Goal: Information Seeking & Learning: Compare options

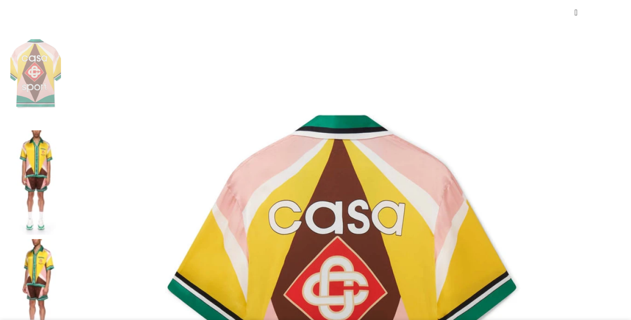
scroll to position [0, 175]
click at [61, 130] on img at bounding box center [35, 182] width 51 height 105
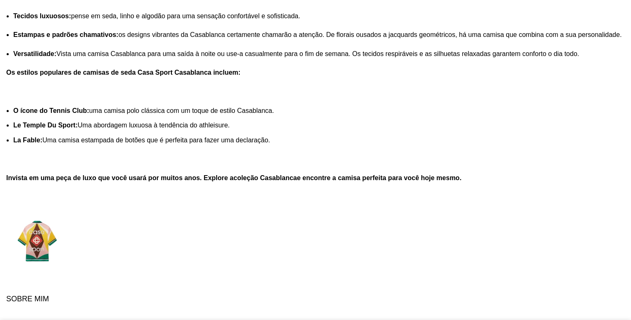
scroll to position [1381, 0]
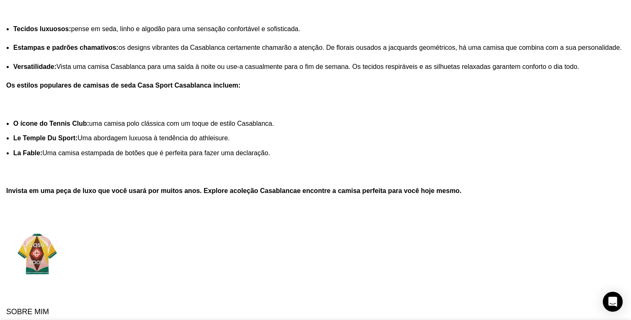
scroll to position [0, 611]
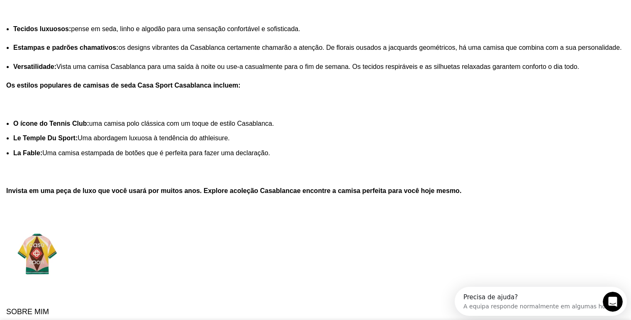
scroll to position [0, 0]
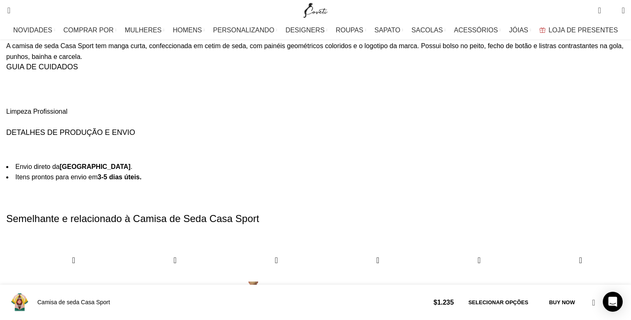
scroll to position [0, 87]
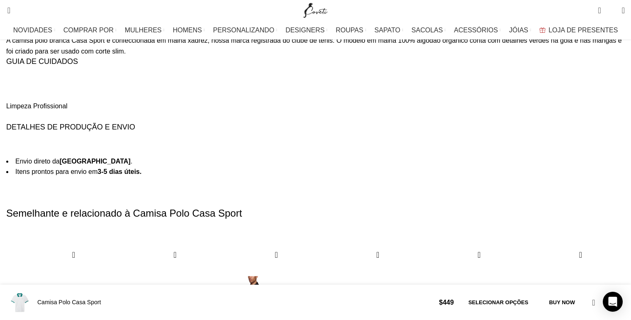
scroll to position [0, 175]
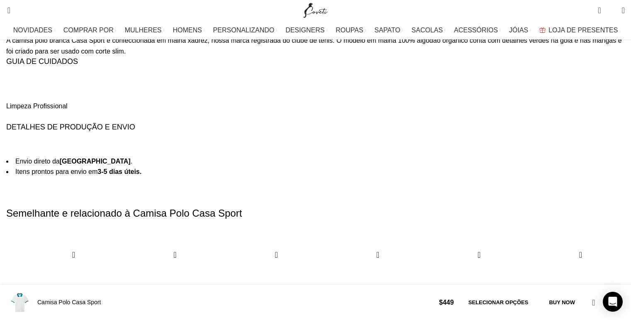
scroll to position [0, 262]
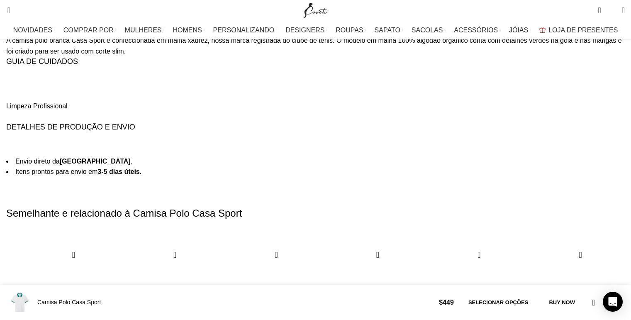
scroll to position [0, 437]
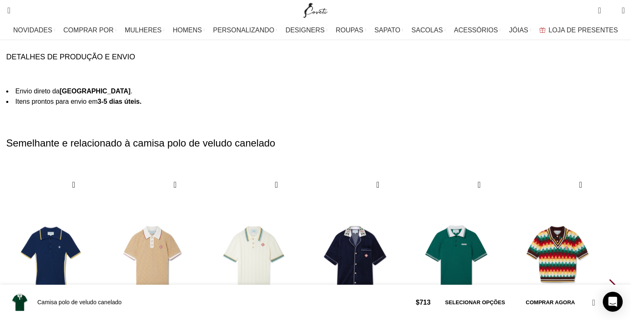
scroll to position [1482, 0]
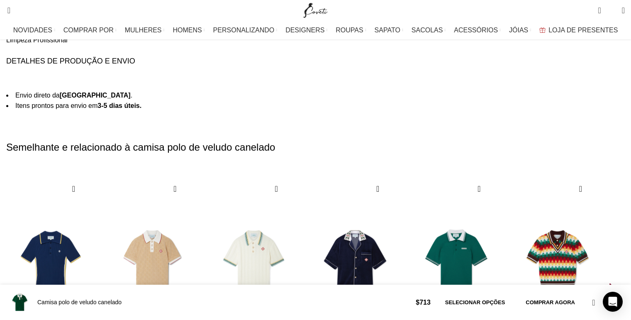
click at [609, 283] on div "Próximo slide" at bounding box center [614, 292] width 11 height 18
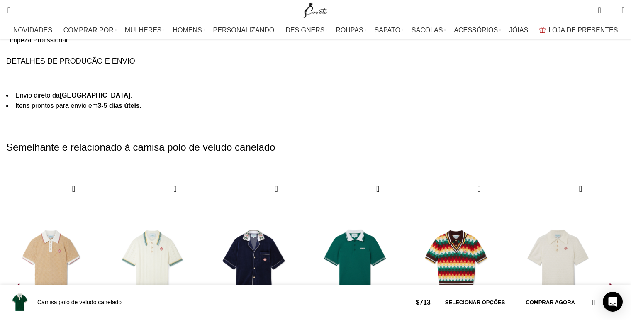
click at [609, 283] on div "Próximo slide" at bounding box center [614, 292] width 11 height 18
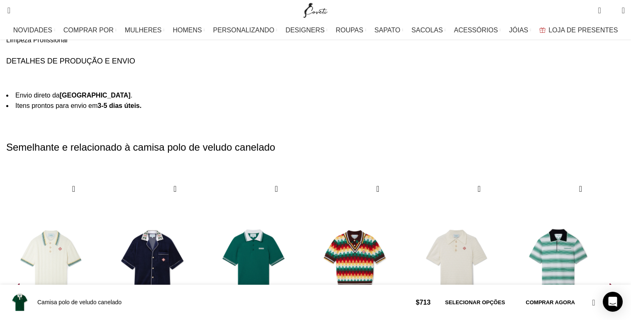
click at [609, 283] on div "Próximo slide" at bounding box center [614, 292] width 11 height 18
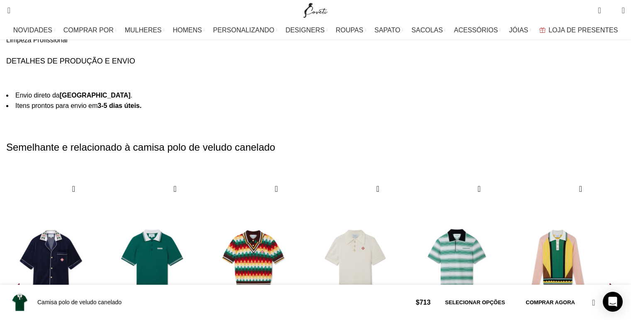
click at [609, 283] on div "Próximo slide" at bounding box center [614, 292] width 11 height 18
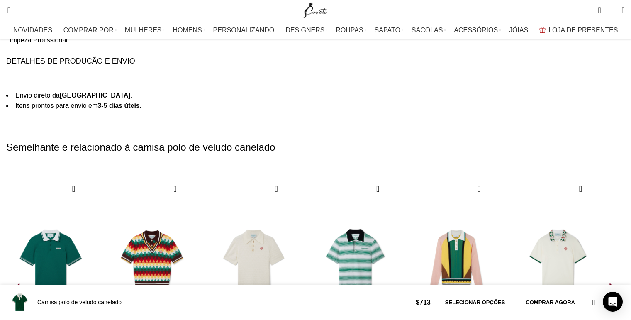
click at [609, 283] on div "Próximo slide" at bounding box center [614, 292] width 11 height 18
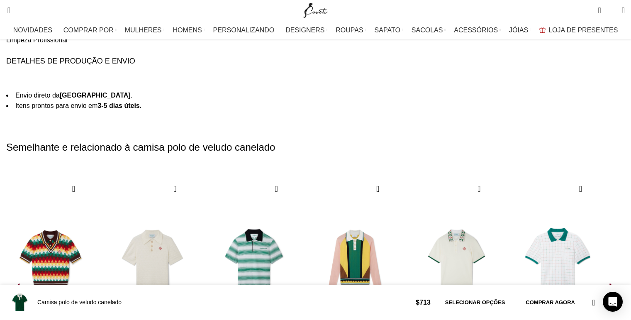
click at [609, 283] on div "Próximo slide" at bounding box center [614, 292] width 11 height 18
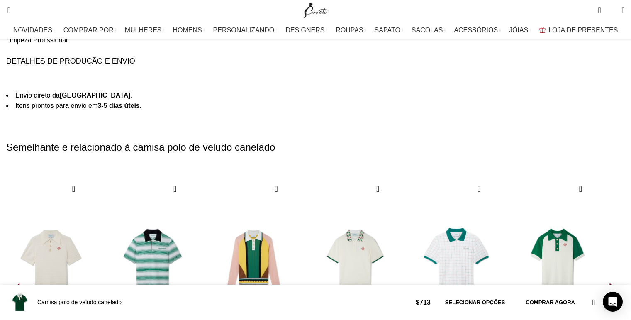
click at [609, 283] on div "Próximo slide" at bounding box center [614, 292] width 11 height 18
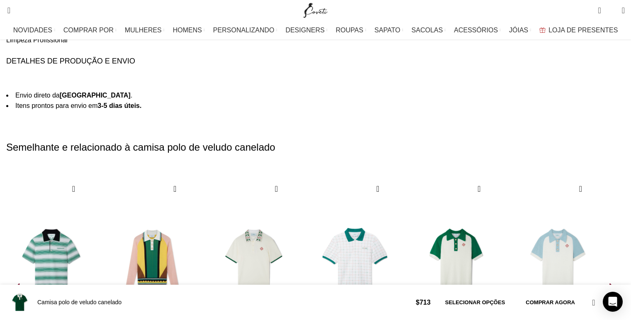
click at [609, 283] on div "Próximo slide" at bounding box center [614, 292] width 11 height 18
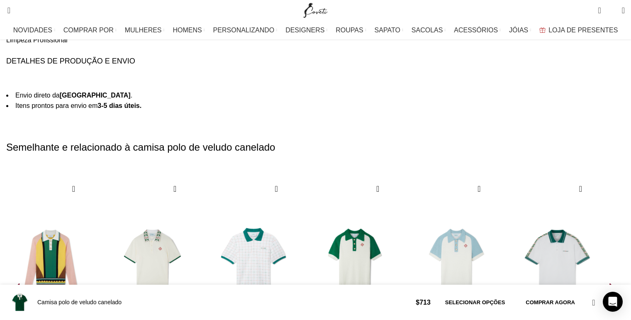
click at [609, 283] on div "Próximo slide" at bounding box center [614, 292] width 11 height 18
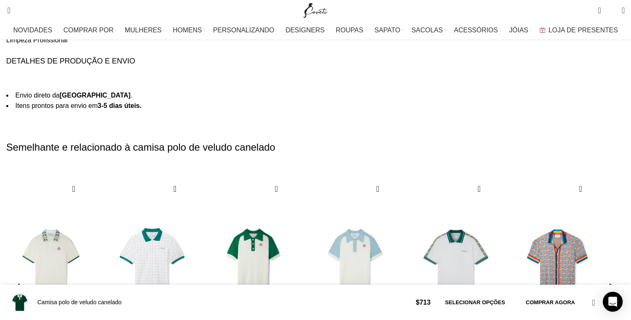
click at [609, 283] on div "Próximo slide" at bounding box center [614, 292] width 11 height 18
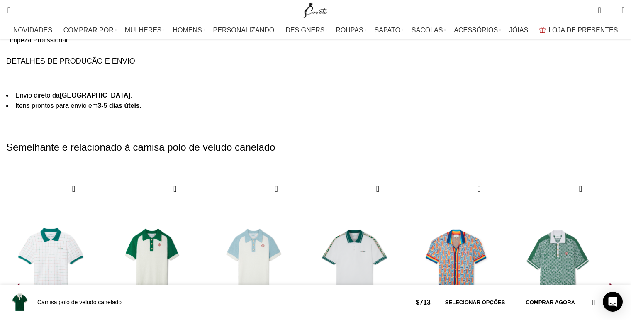
click at [609, 283] on div "Próximo slide" at bounding box center [614, 292] width 11 height 18
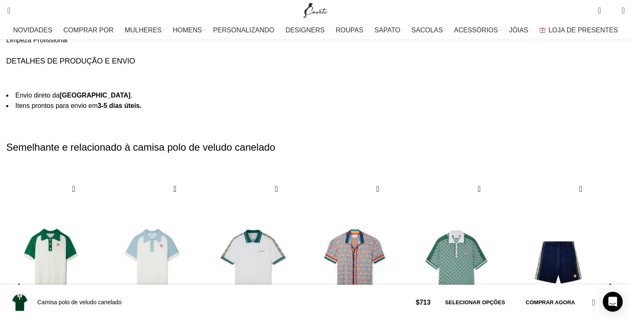
scroll to position [0, 262]
click at [609, 283] on div "Próximo slide" at bounding box center [614, 292] width 11 height 18
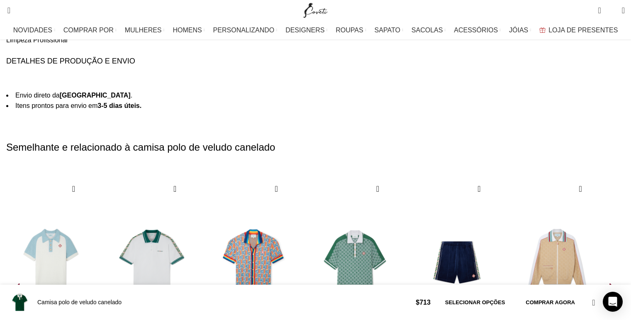
click at [609, 283] on div "Próximo slide" at bounding box center [614, 292] width 11 height 18
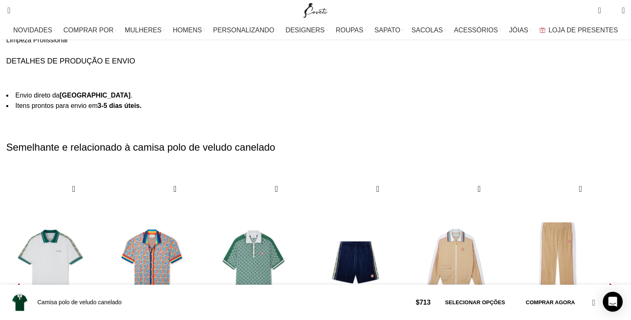
click at [609, 283] on div "Próximo slide" at bounding box center [614, 292] width 11 height 18
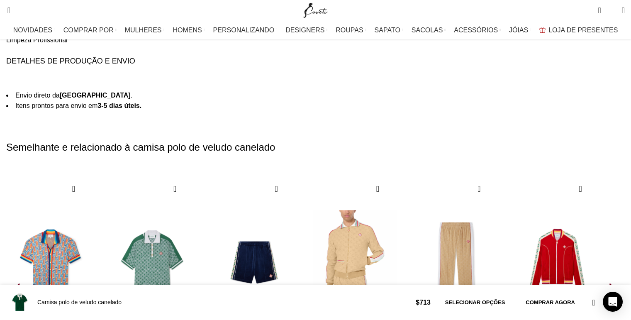
click at [401, 176] on img "18 / 30" at bounding box center [355, 261] width 92 height 171
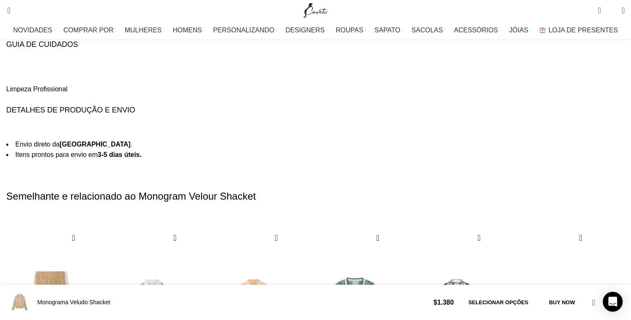
scroll to position [0, 262]
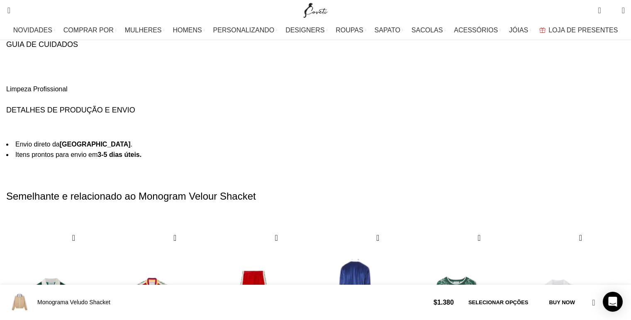
scroll to position [0, 349]
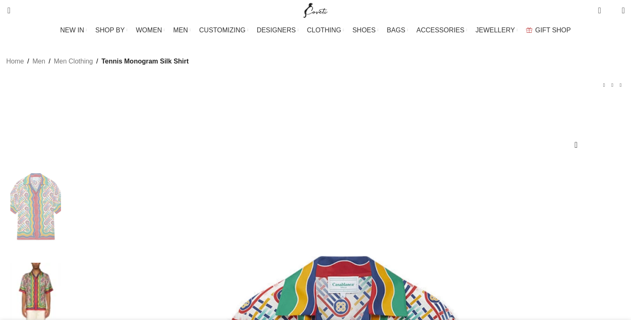
scroll to position [0, 0]
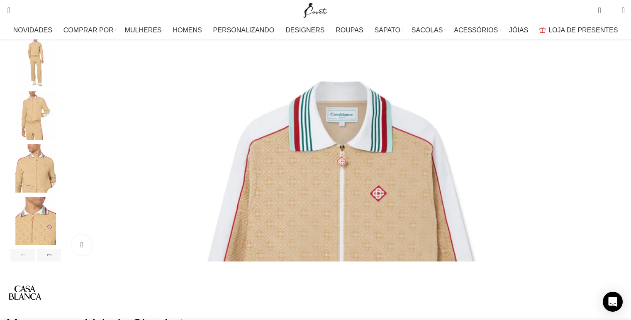
scroll to position [166, 0]
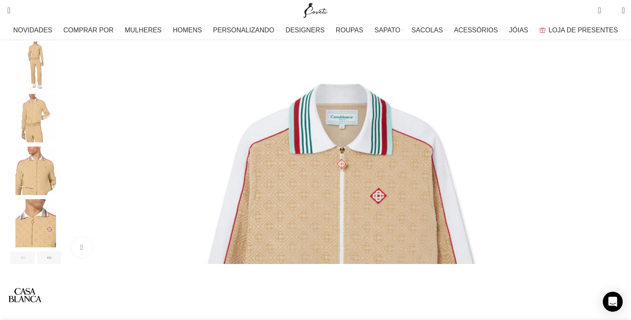
click at [612, 137] on div "Next slide" at bounding box center [622, 126] width 21 height 21
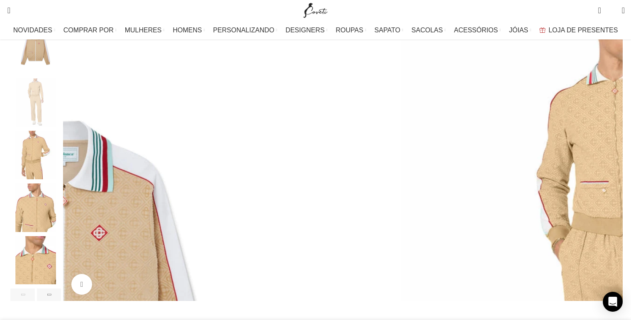
scroll to position [0, 175]
click at [612, 174] on div "Next slide" at bounding box center [622, 163] width 21 height 21
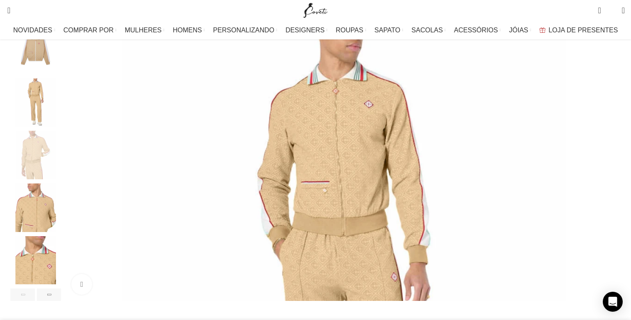
click at [612, 174] on div "Next slide" at bounding box center [622, 163] width 21 height 21
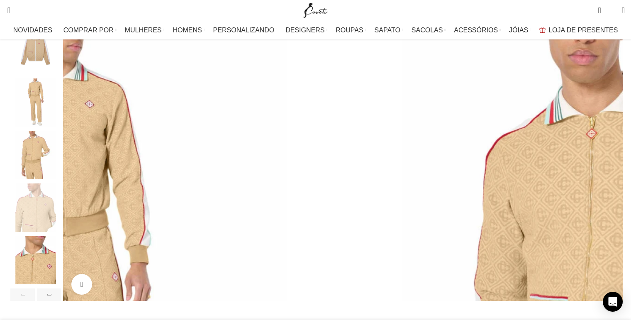
click at [612, 174] on div "Next slide" at bounding box center [622, 163] width 21 height 21
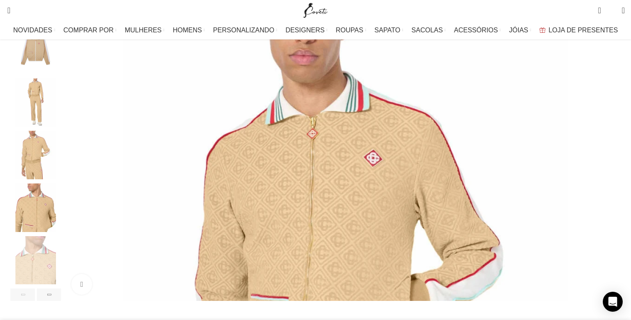
click at [612, 174] on div "Next slide" at bounding box center [622, 163] width 21 height 21
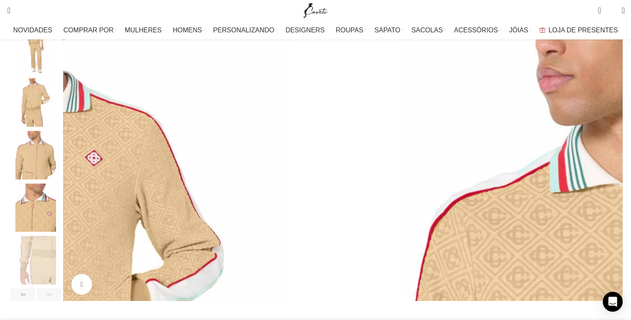
scroll to position [0, 262]
click at [612, 174] on div "Next slide" at bounding box center [622, 163] width 21 height 21
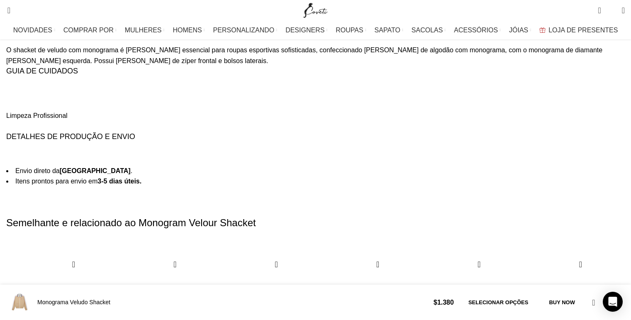
scroll to position [0, 349]
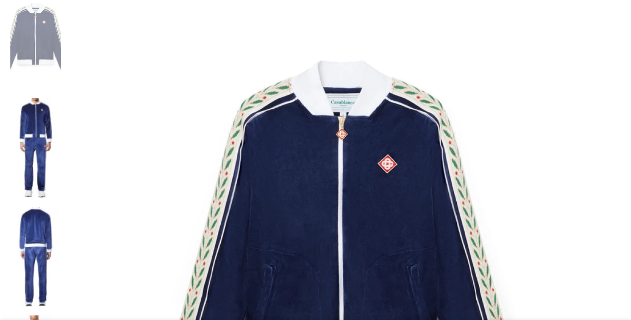
scroll to position [0, 87]
click at [61, 98] on img at bounding box center [35, 150] width 51 height 105
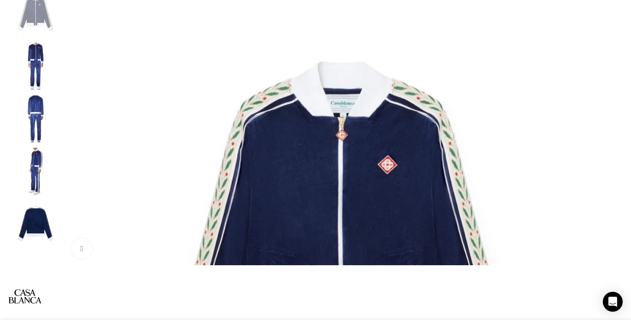
click at [61, 72] on img "2 / 5" at bounding box center [35, 67] width 51 height 49
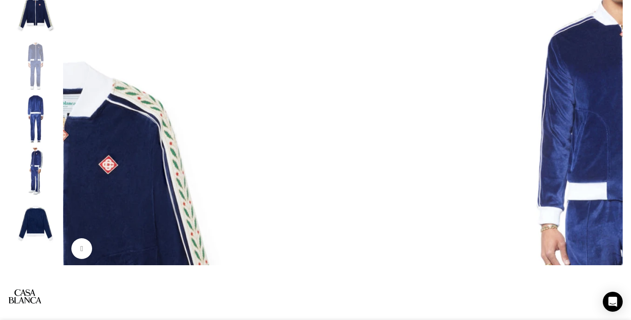
scroll to position [0, 175]
click at [612, 138] on div "Next slide" at bounding box center [622, 127] width 21 height 21
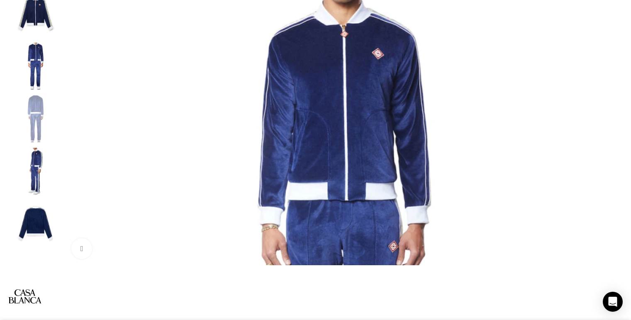
click at [612, 138] on div "Next slide" at bounding box center [622, 127] width 21 height 21
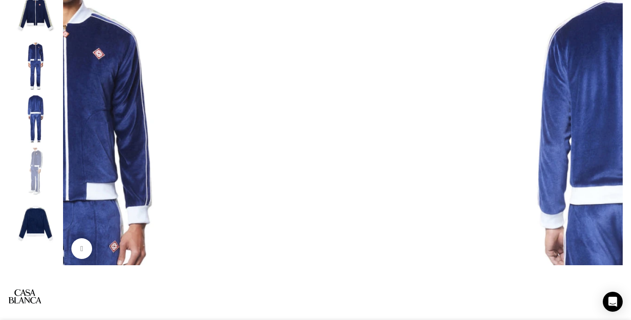
click at [612, 138] on div "Next slide" at bounding box center [622, 127] width 21 height 21
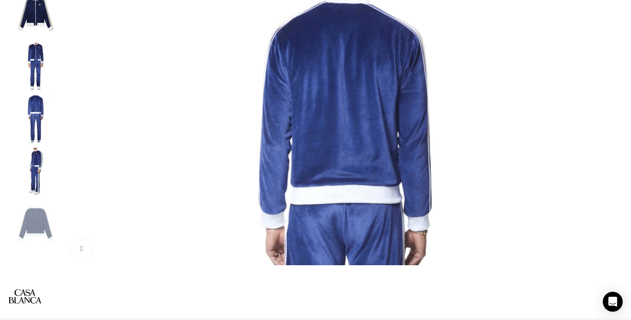
click at [612, 138] on div "Next slide" at bounding box center [622, 127] width 21 height 21
click at [73, 136] on div "Previous slide" at bounding box center [63, 127] width 21 height 21
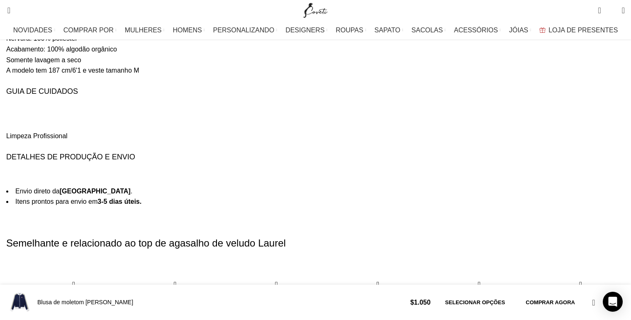
scroll to position [1422, 0]
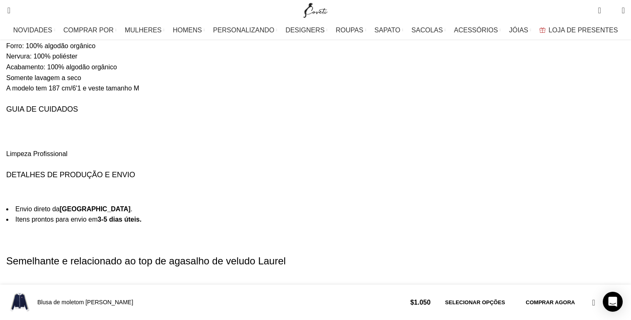
scroll to position [0, 611]
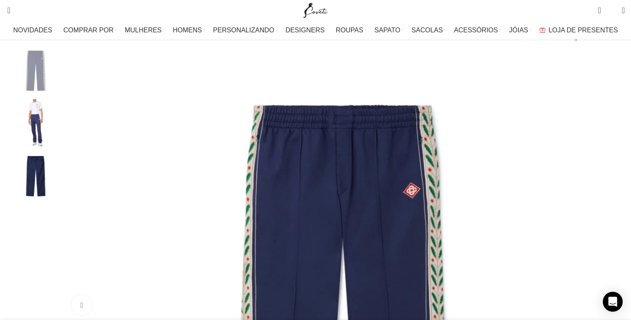
scroll to position [108, 0]
click at [612, 194] on div "Next slide" at bounding box center [622, 184] width 21 height 21
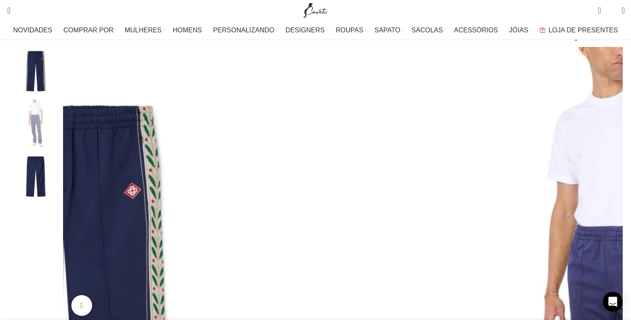
scroll to position [0, 175]
click at [612, 193] on div "Next slide" at bounding box center [622, 184] width 21 height 21
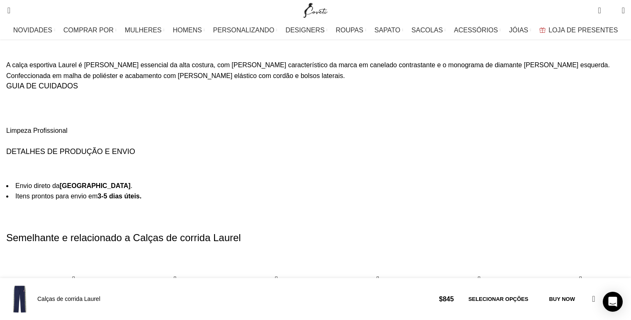
scroll to position [1418, 0]
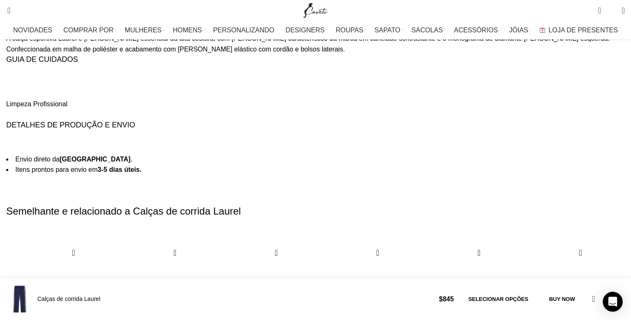
click at [500, 243] on div "30 / 30" at bounding box center [455, 326] width 89 height 166
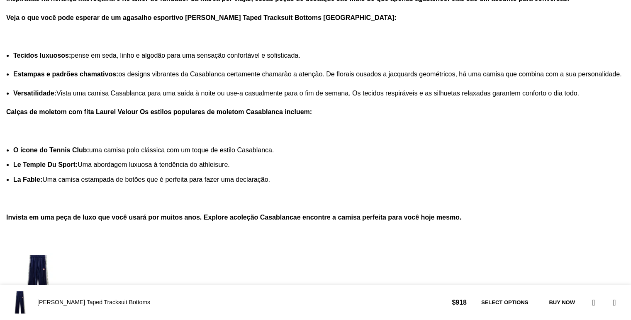
scroll to position [1372, 0]
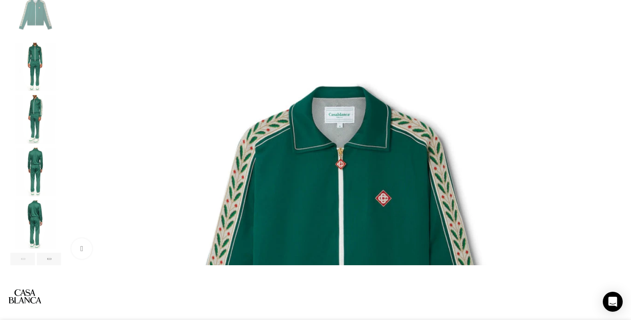
scroll to position [0, 87]
click at [612, 138] on div "Next slide" at bounding box center [622, 127] width 21 height 21
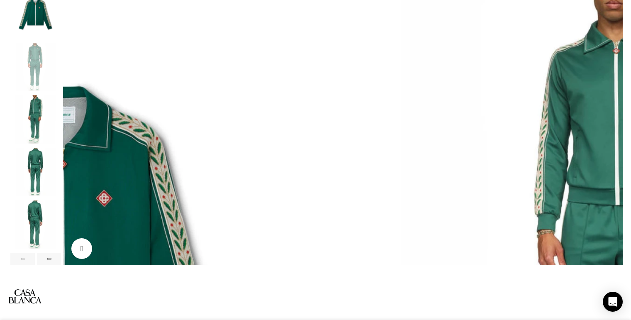
click at [612, 136] on div "Next slide" at bounding box center [622, 127] width 21 height 21
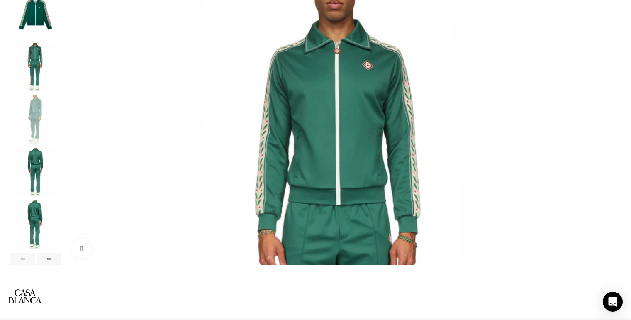
click at [612, 136] on div "Next slide" at bounding box center [622, 127] width 21 height 21
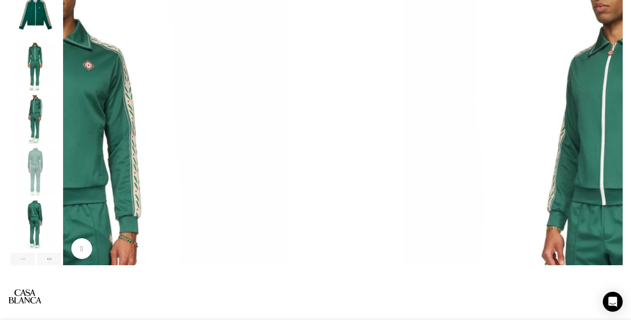
scroll to position [0, 175]
click at [612, 136] on div "Next slide" at bounding box center [622, 127] width 21 height 21
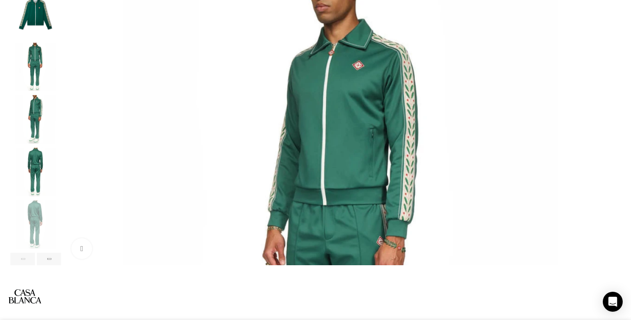
click at [612, 136] on div "Next slide" at bounding box center [622, 127] width 21 height 21
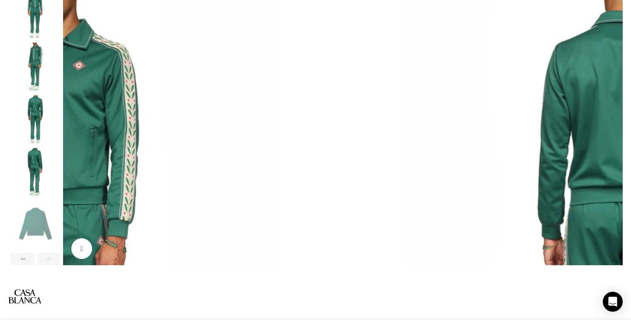
click at [73, 134] on div "Previous slide" at bounding box center [63, 127] width 21 height 21
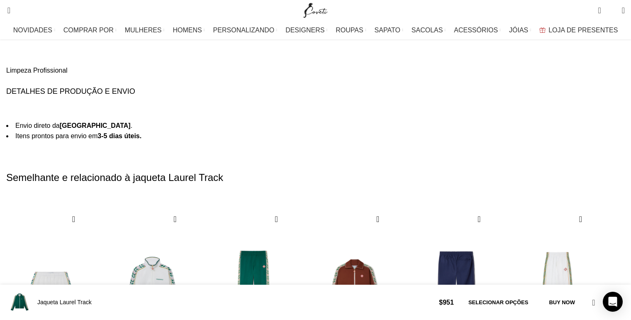
scroll to position [0, 349]
click at [609, 314] on div "Próximo slide" at bounding box center [614, 323] width 11 height 18
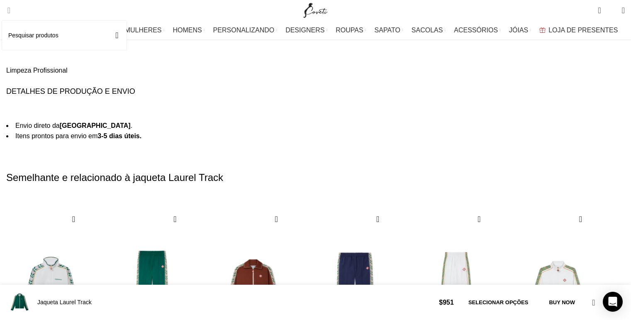
click at [6, 6] on span "Procurar" at bounding box center [6, 10] width 0 height 8
click at [10, 6] on link "Procurar" at bounding box center [6, 10] width 8 height 17
click at [58, 36] on input "Procurar" at bounding box center [64, 35] width 124 height 29
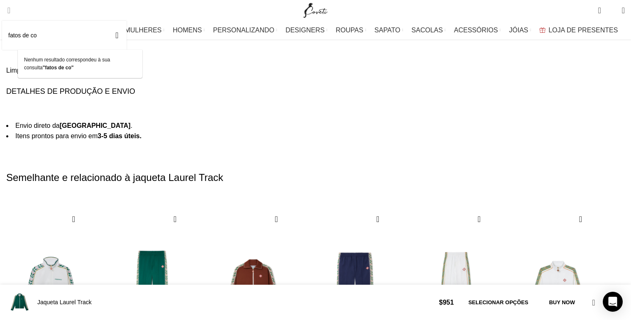
type input "fatos de co"
click at [126, 34] on span at bounding box center [126, 34] width 0 height 7
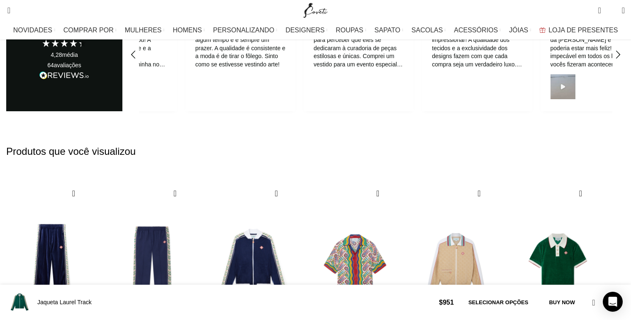
scroll to position [1898, 0]
click at [609, 288] on div "Próximo slide" at bounding box center [614, 297] width 11 height 18
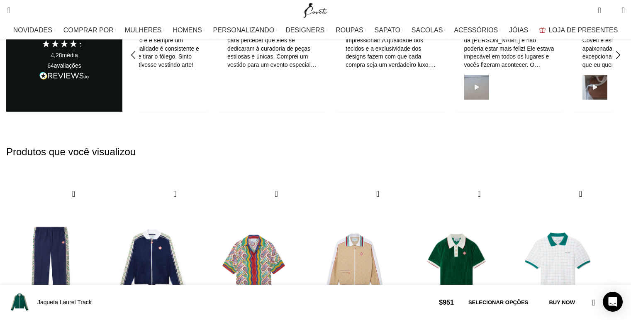
click at [609, 288] on div "Próximo slide" at bounding box center [614, 297] width 11 height 18
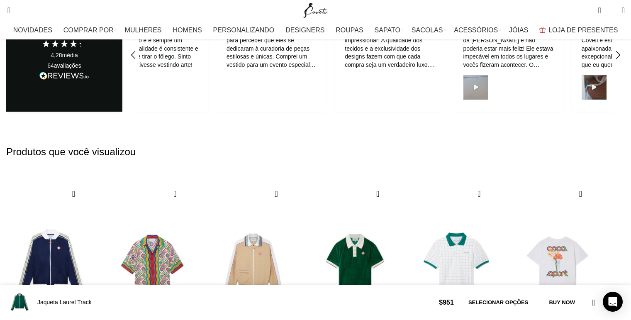
click at [609, 288] on div "Próximo slide" at bounding box center [614, 297] width 11 height 18
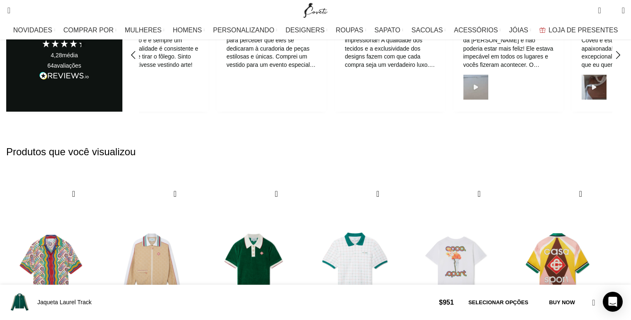
click at [609, 288] on div "Próximo slide" at bounding box center [614, 297] width 11 height 18
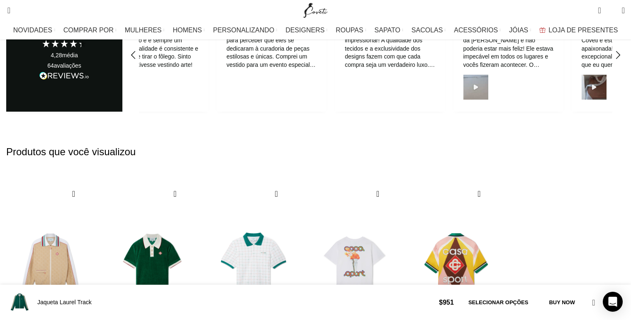
click at [501, 184] on div "9/9" at bounding box center [456, 267] width 89 height 166
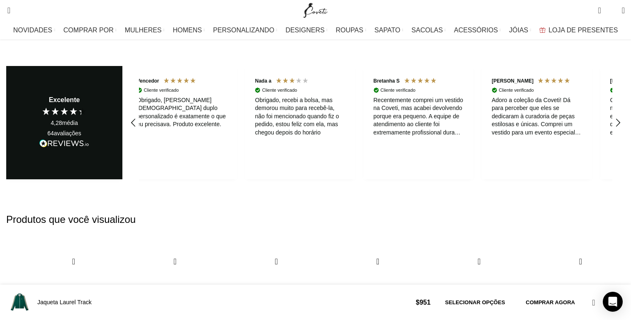
scroll to position [0, 262]
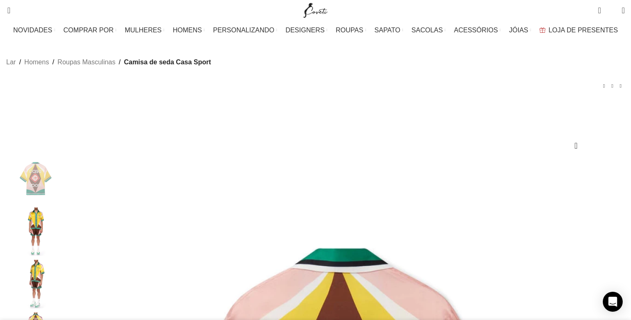
scroll to position [0, 87]
click at [6, 8] on span "Procurar" at bounding box center [6, 10] width 0 height 8
click at [45, 37] on input "Procurar" at bounding box center [64, 39] width 124 height 29
type input "b"
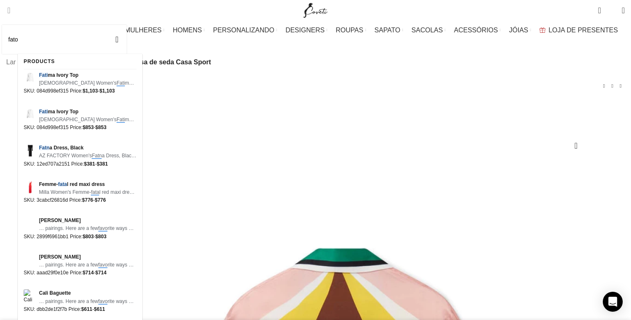
scroll to position [0, 437]
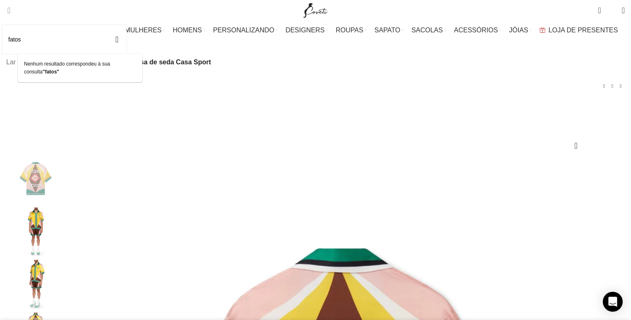
type input "fatos"
click at [126, 36] on span at bounding box center [126, 38] width 0 height 7
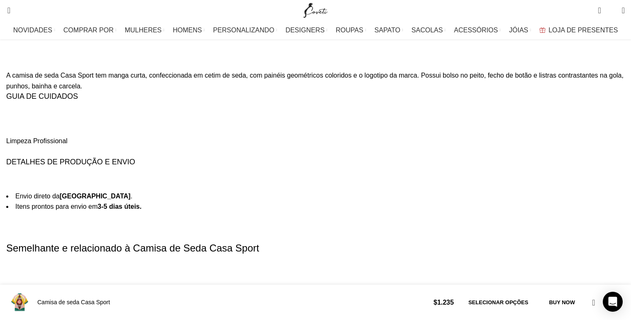
scroll to position [1403, 0]
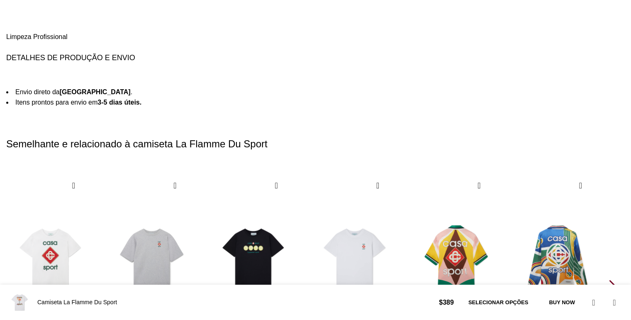
click at [609, 280] on div "Próximo slide" at bounding box center [614, 289] width 11 height 18
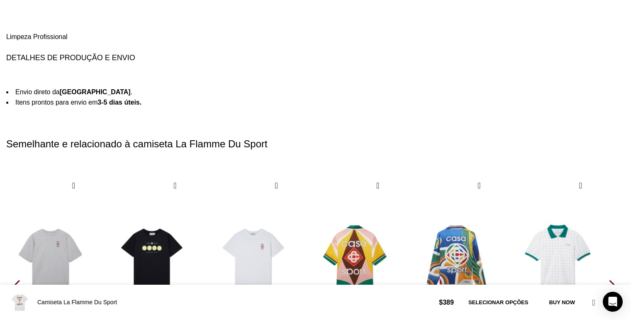
click at [609, 280] on div "Próximo slide" at bounding box center [614, 289] width 11 height 18
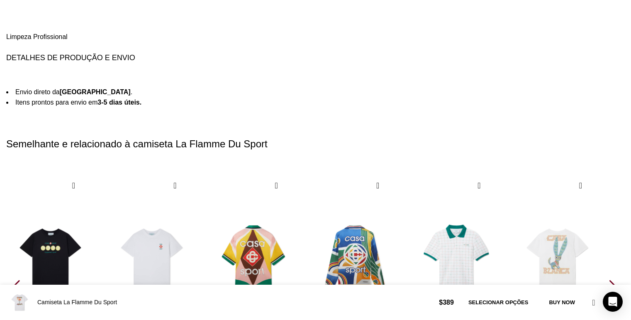
click at [609, 280] on div "Próximo slide" at bounding box center [614, 289] width 11 height 18
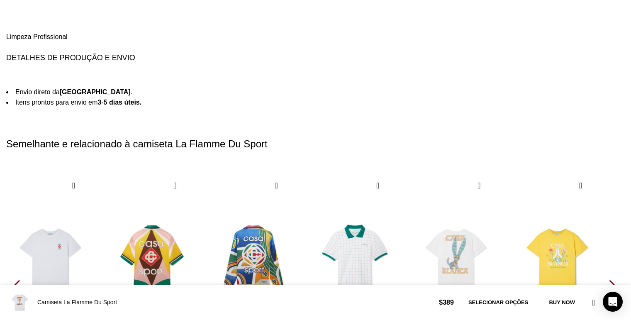
click at [609, 280] on div "Próximo slide" at bounding box center [614, 289] width 11 height 18
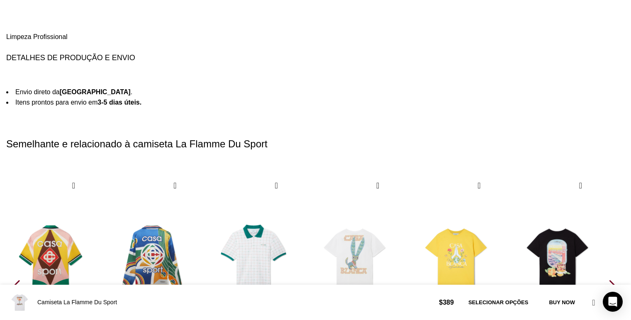
click at [609, 280] on div "Próximo slide" at bounding box center [614, 289] width 11 height 18
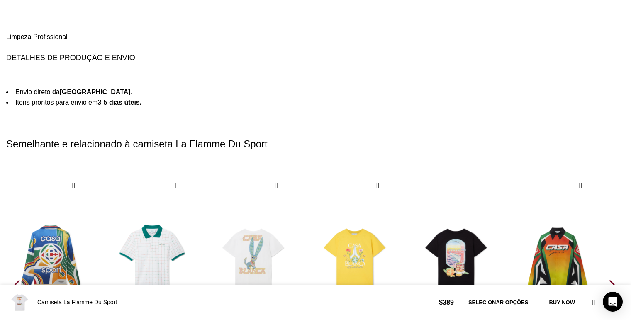
click at [609, 280] on div "Próximo slide" at bounding box center [614, 289] width 11 height 18
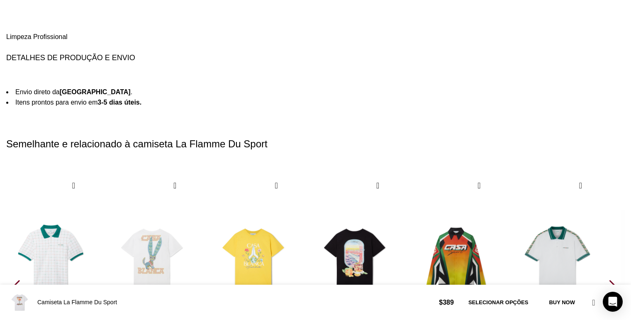
click at [609, 280] on div "Próximo slide" at bounding box center [614, 289] width 11 height 18
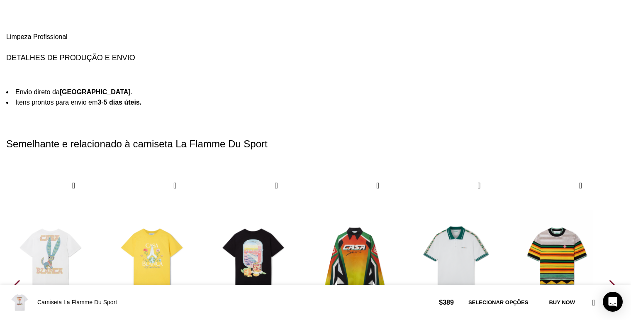
click at [609, 280] on div "Próximo slide" at bounding box center [614, 289] width 11 height 18
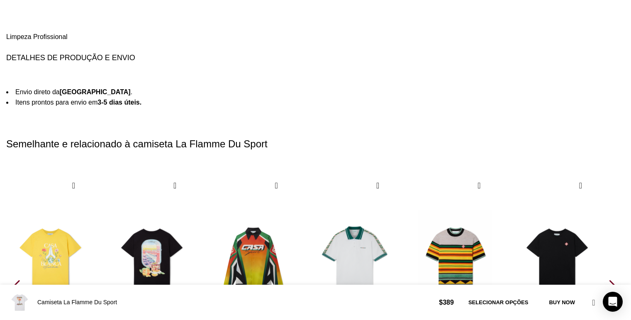
click at [609, 280] on div "Próximo slide" at bounding box center [614, 289] width 11 height 18
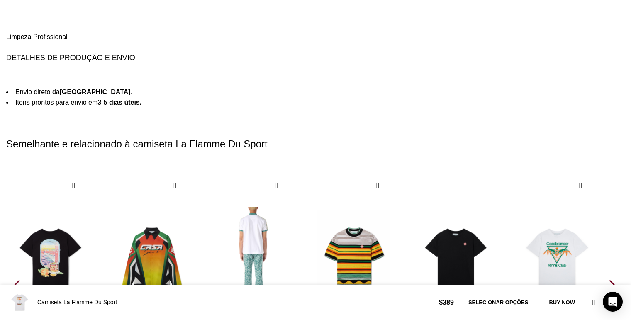
click at [299, 173] on img "12 / 30" at bounding box center [253, 258] width 92 height 171
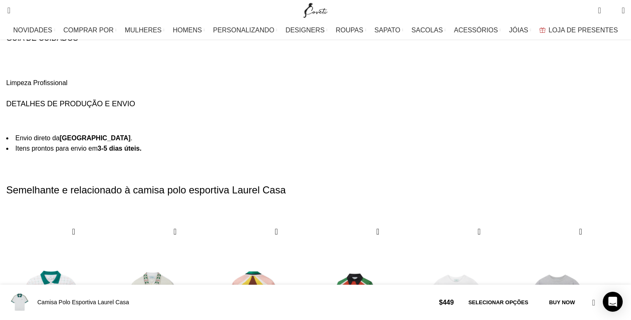
scroll to position [1455, 0]
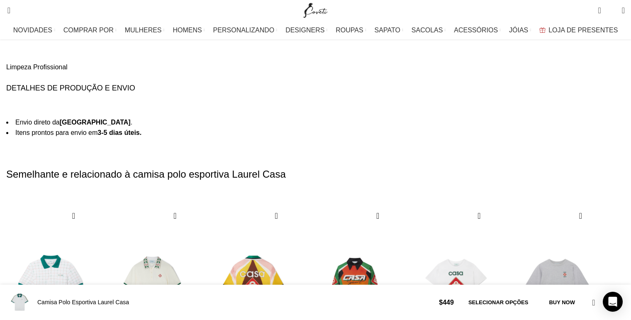
click at [609, 310] on div "Próximo slide" at bounding box center [614, 319] width 11 height 18
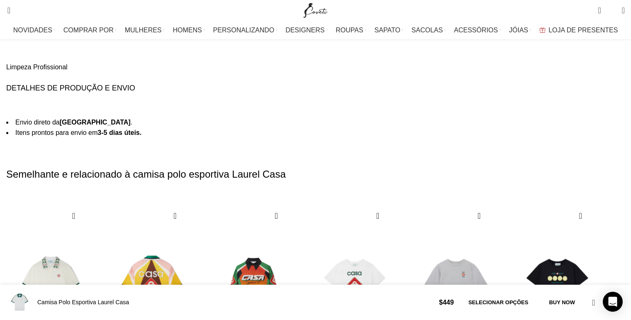
click at [609, 310] on div "Próximo slide" at bounding box center [614, 319] width 11 height 18
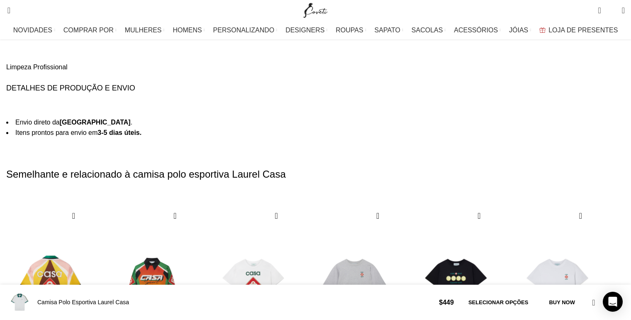
click at [609, 310] on div "Próximo slide" at bounding box center [614, 319] width 11 height 18
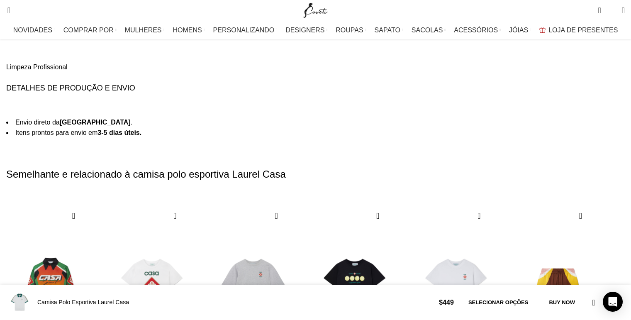
click at [609, 310] on div "Próximo slide" at bounding box center [614, 319] width 11 height 18
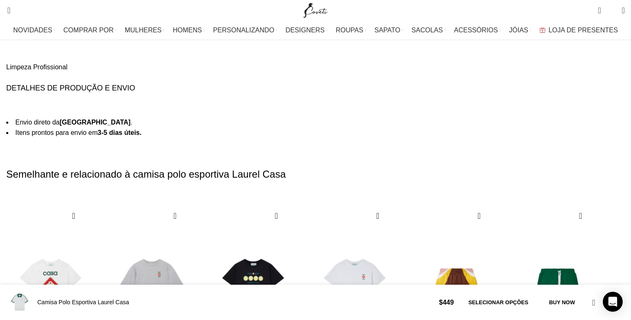
click at [609, 310] on div "Próximo slide" at bounding box center [614, 319] width 11 height 18
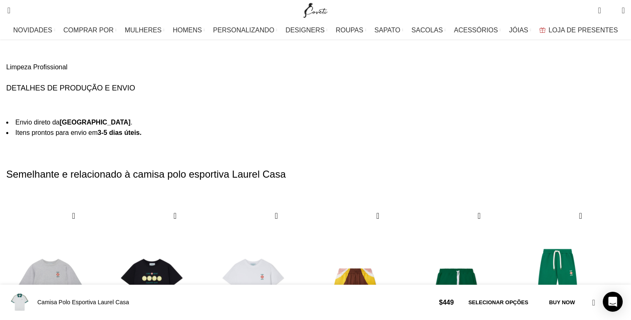
click at [609, 310] on div "Próximo slide" at bounding box center [614, 319] width 11 height 18
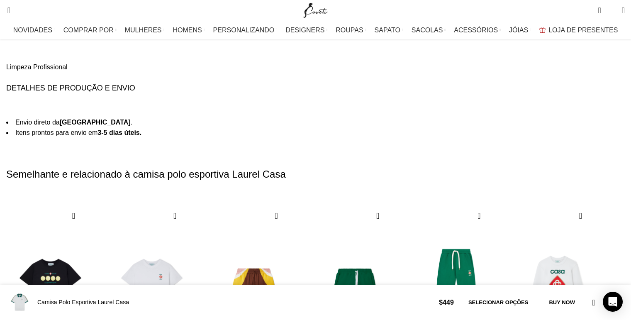
click at [609, 310] on div "Próximo slide" at bounding box center [614, 319] width 11 height 18
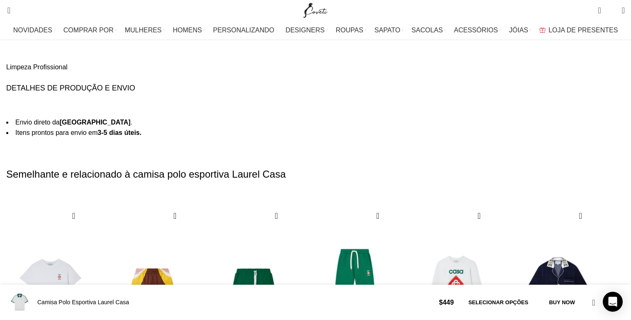
scroll to position [0, 175]
click at [609, 310] on div "Próximo slide" at bounding box center [614, 319] width 11 height 18
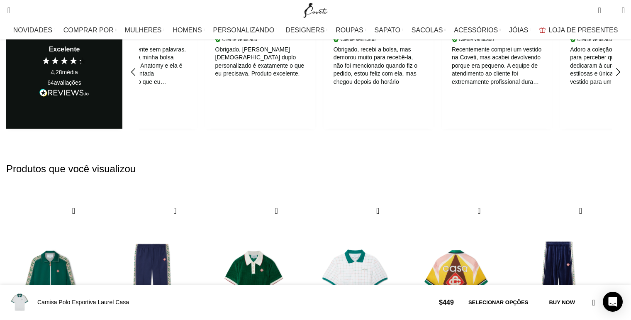
scroll to position [1887, 0]
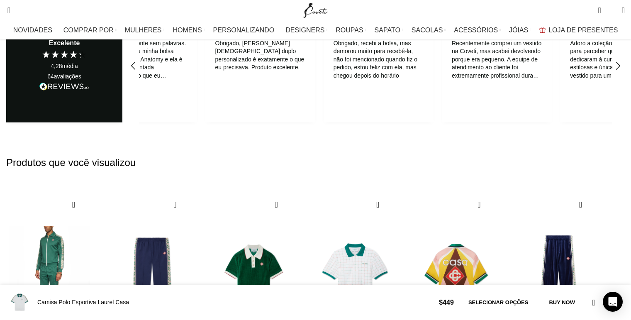
click at [97, 192] on img "1 / 10" at bounding box center [51, 277] width 92 height 171
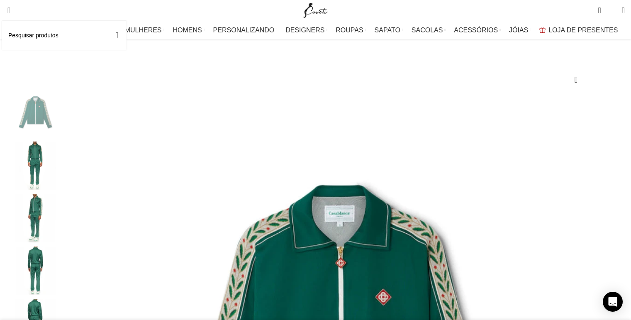
scroll to position [0, 175]
click at [6, 10] on span "Procurar" at bounding box center [6, 10] width 0 height 8
click at [45, 34] on input "Procurar" at bounding box center [64, 35] width 124 height 29
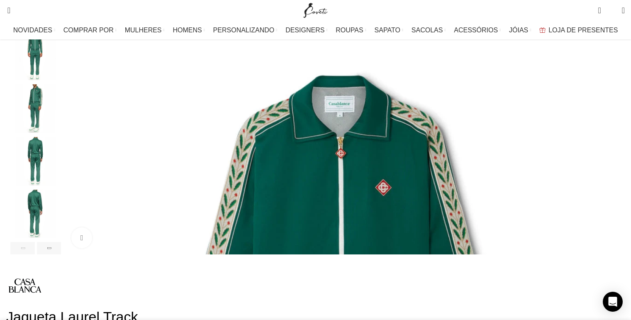
scroll to position [163, 0]
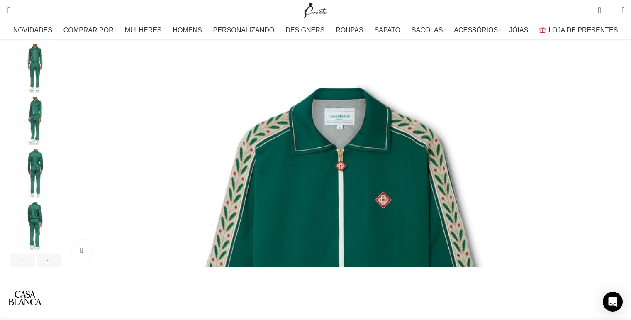
type input "jaqueta"
click at [612, 137] on div "Próximo slide" at bounding box center [622, 129] width 21 height 21
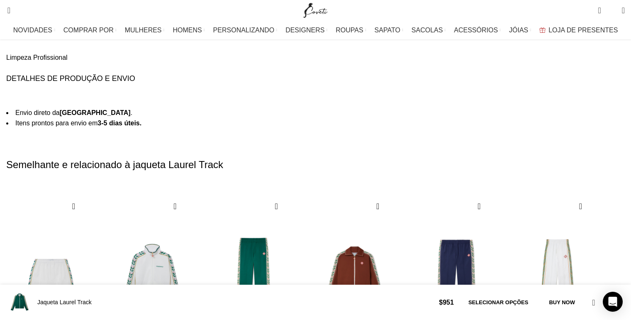
scroll to position [0, 698]
click at [609, 301] on div "Próximo slide" at bounding box center [614, 310] width 11 height 18
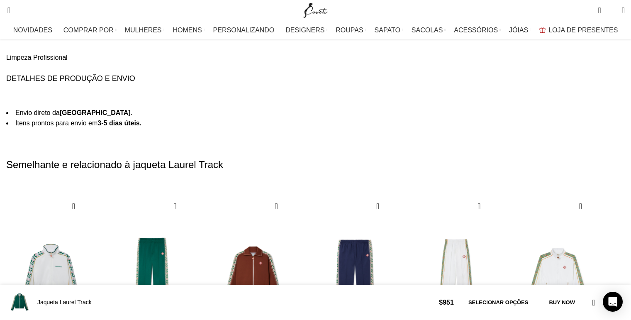
click at [609, 301] on div "Próximo slide" at bounding box center [614, 310] width 11 height 18
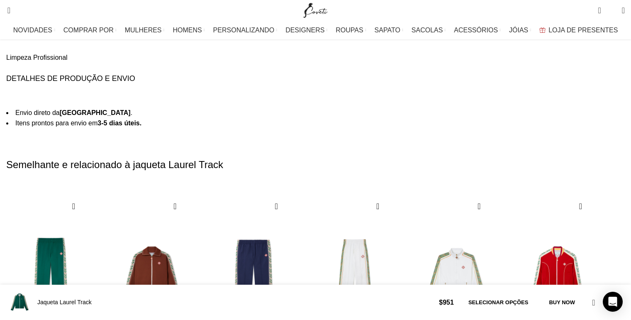
click at [609, 301] on div "Próximo slide" at bounding box center [614, 310] width 11 height 18
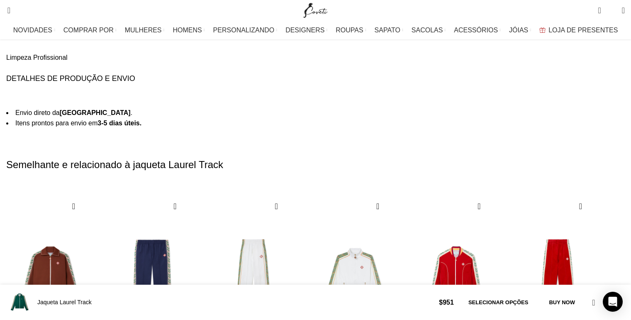
click at [609, 301] on div "Próximo slide" at bounding box center [614, 310] width 11 height 18
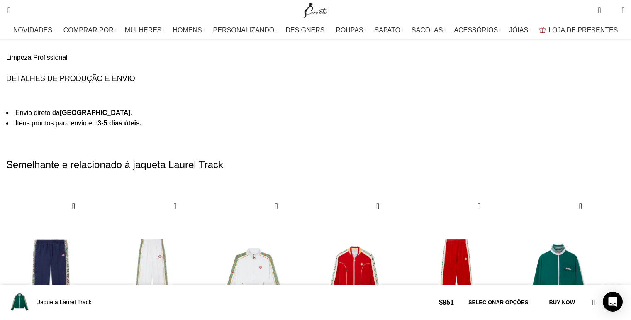
click at [609, 301] on div "Próximo slide" at bounding box center [614, 310] width 11 height 18
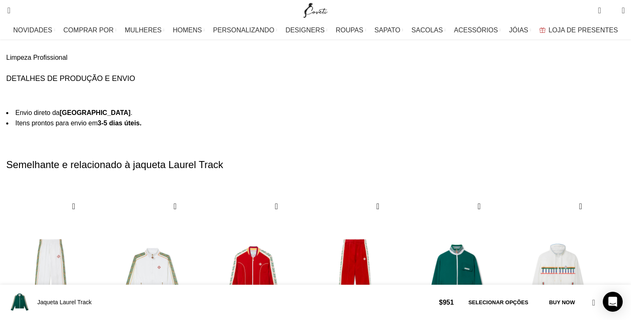
click at [609, 301] on div "Próximo slide" at bounding box center [614, 310] width 11 height 18
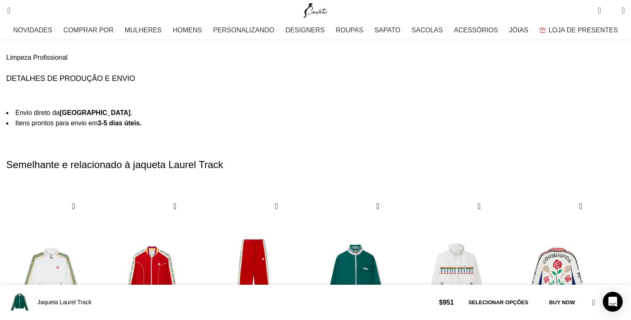
click at [609, 301] on div "Próximo slide" at bounding box center [614, 310] width 11 height 18
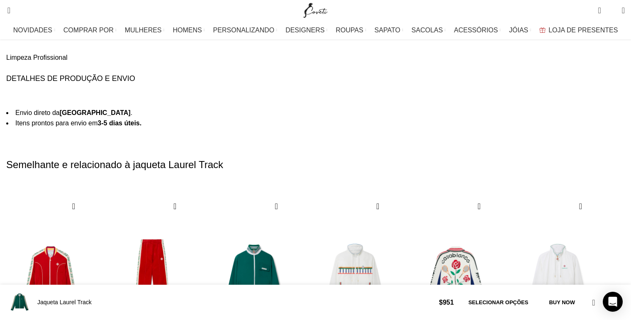
click at [609, 301] on div "Próximo slide" at bounding box center [614, 310] width 11 height 18
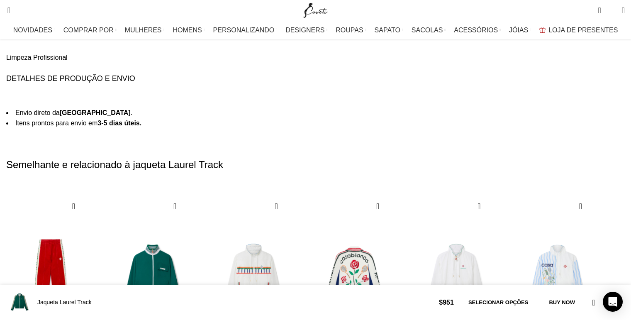
click at [609, 301] on div "Próximo slide" at bounding box center [614, 310] width 11 height 18
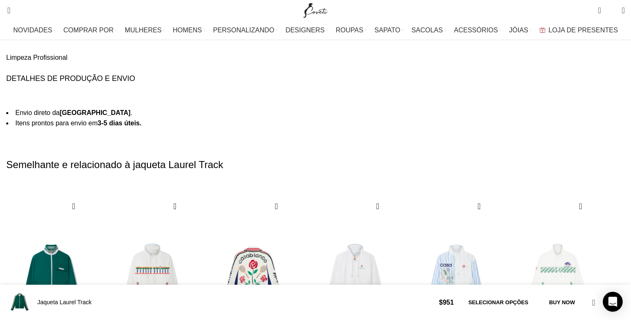
click at [609, 301] on div "Próximo slide" at bounding box center [614, 310] width 11 height 18
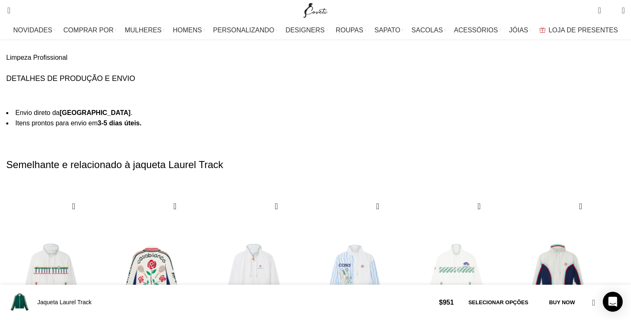
click at [609, 301] on div "Próximo slide" at bounding box center [614, 310] width 11 height 18
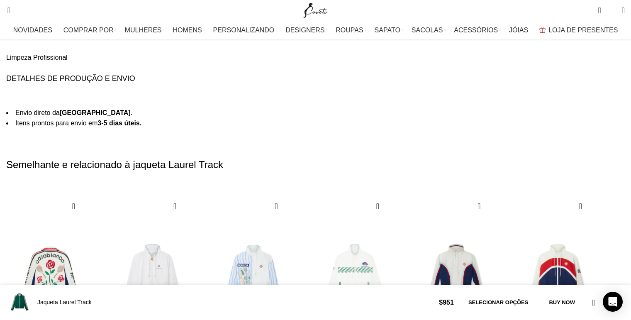
click at [609, 301] on div "Próximo slide" at bounding box center [614, 310] width 11 height 18
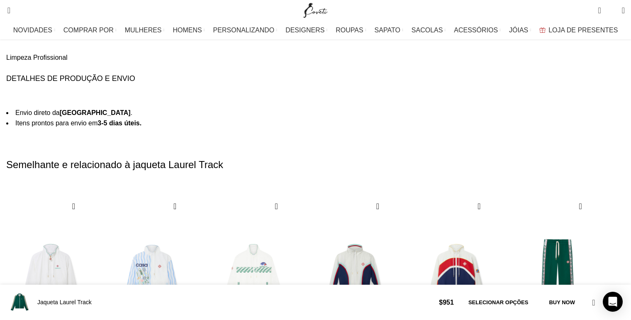
click at [609, 301] on div "Próximo slide" at bounding box center [614, 310] width 11 height 18
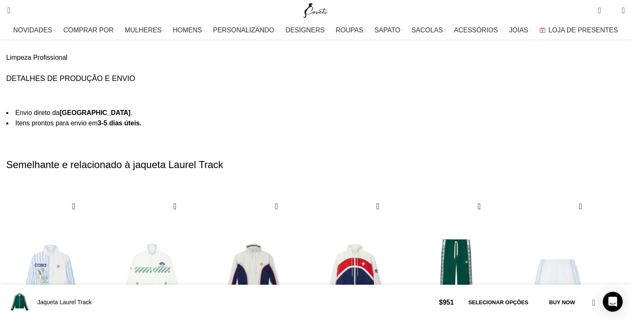
click at [609, 301] on div "Próximo slide" at bounding box center [614, 310] width 11 height 18
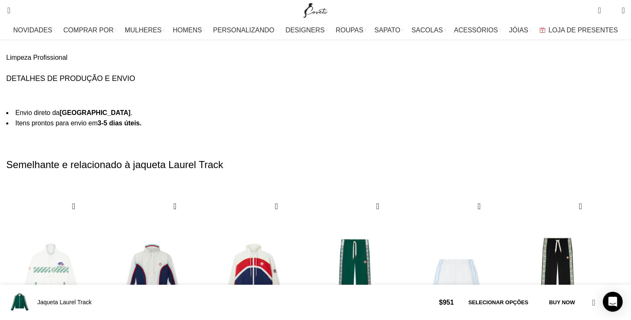
click at [609, 301] on div "Próximo slide" at bounding box center [614, 310] width 11 height 18
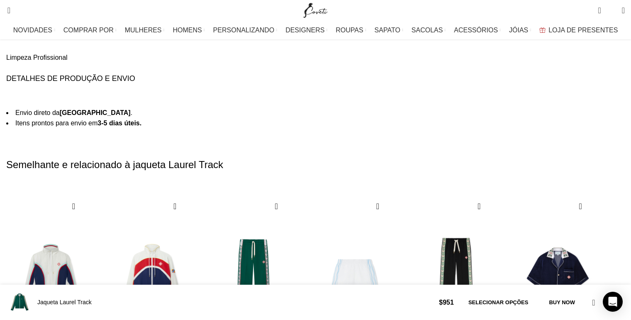
click at [609, 301] on div "Próximo slide" at bounding box center [614, 310] width 11 height 18
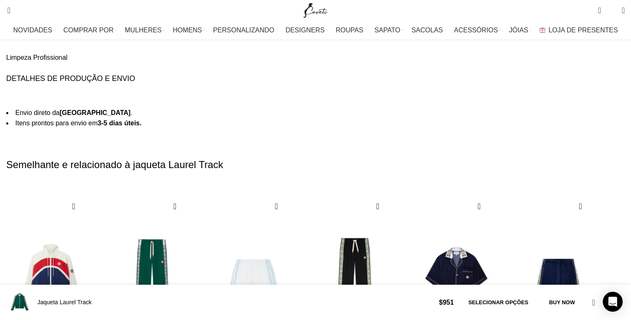
click at [609, 301] on div "Próximo slide" at bounding box center [614, 310] width 11 height 18
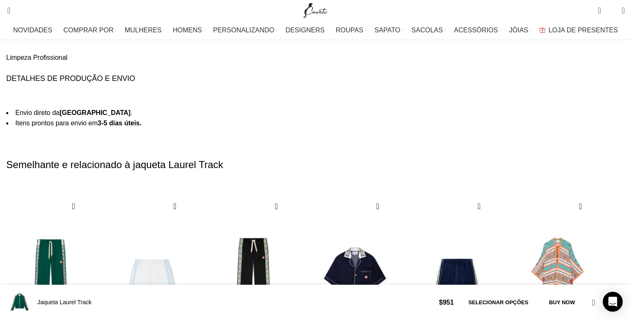
click at [609, 301] on div "Próximo slide" at bounding box center [614, 310] width 11 height 18
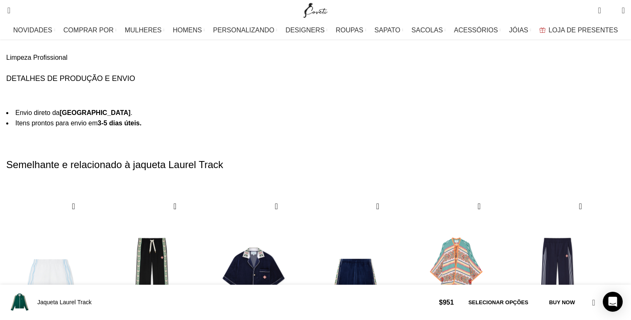
click at [609, 301] on div "Próximo slide" at bounding box center [614, 310] width 11 height 18
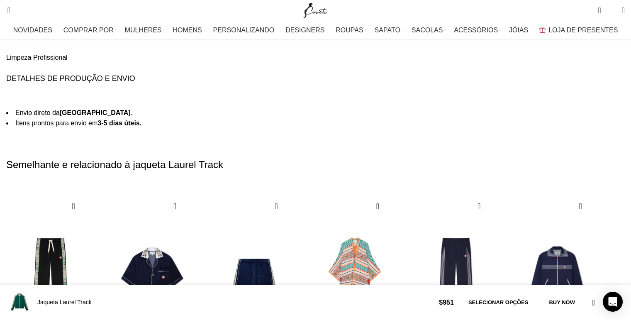
click at [609, 301] on div "Próximo slide" at bounding box center [614, 310] width 11 height 18
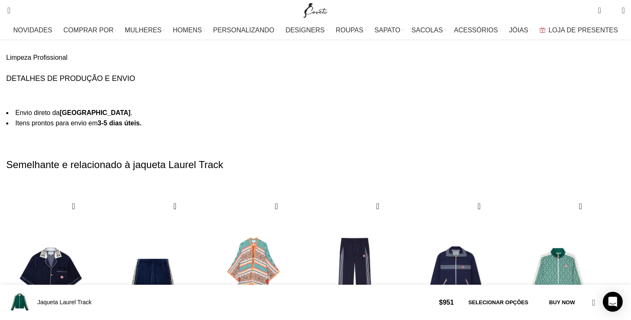
click at [609, 301] on div "Próximo slide" at bounding box center [614, 310] width 11 height 18
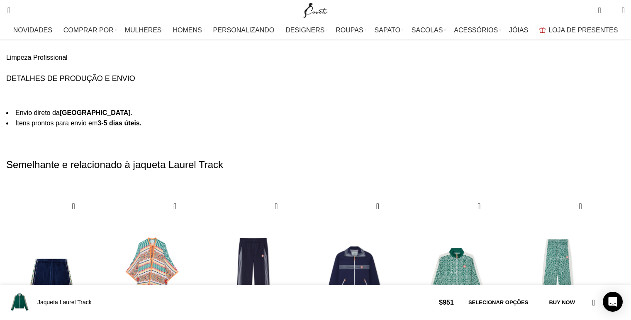
click at [609, 301] on div "Próximo slide" at bounding box center [614, 310] width 11 height 18
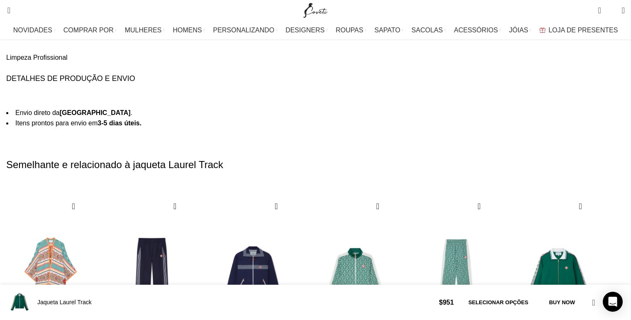
click at [609, 301] on div "Próximo slide" at bounding box center [614, 310] width 11 height 18
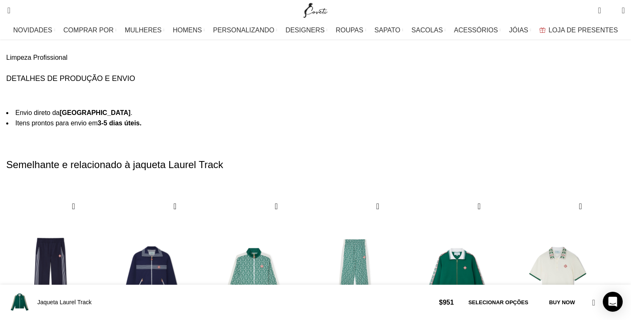
click at [609, 301] on div "Próximo slide" at bounding box center [614, 310] width 11 height 18
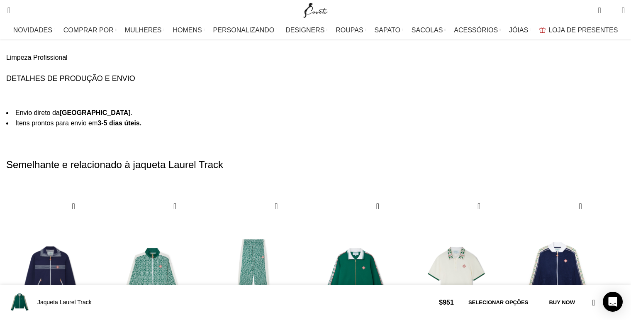
click at [609, 301] on div "Próximo slide" at bounding box center [614, 310] width 11 height 18
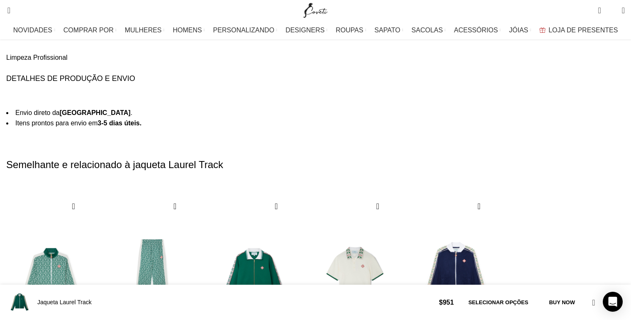
click at [500, 196] on div "30 / 30" at bounding box center [455, 279] width 89 height 166
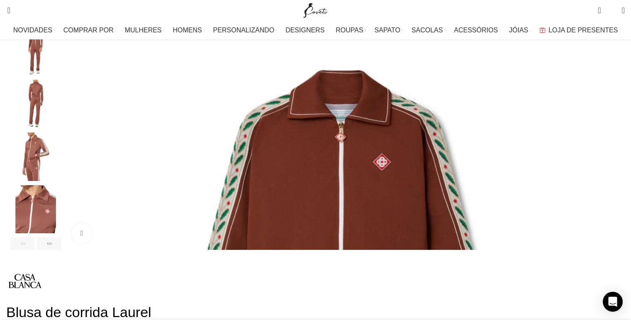
scroll to position [180, 0]
click at [612, 123] on div "Next slide" at bounding box center [622, 112] width 21 height 21
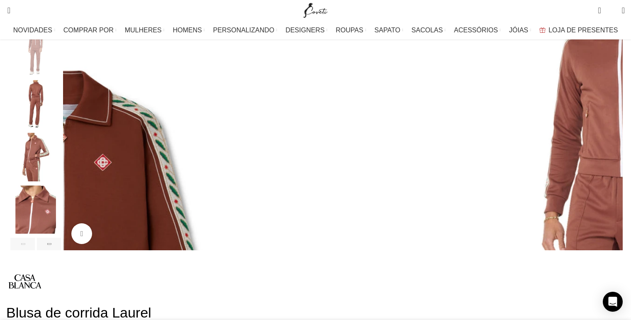
click at [612, 123] on div "Next slide" at bounding box center [622, 112] width 21 height 21
